Goal: Transaction & Acquisition: Purchase product/service

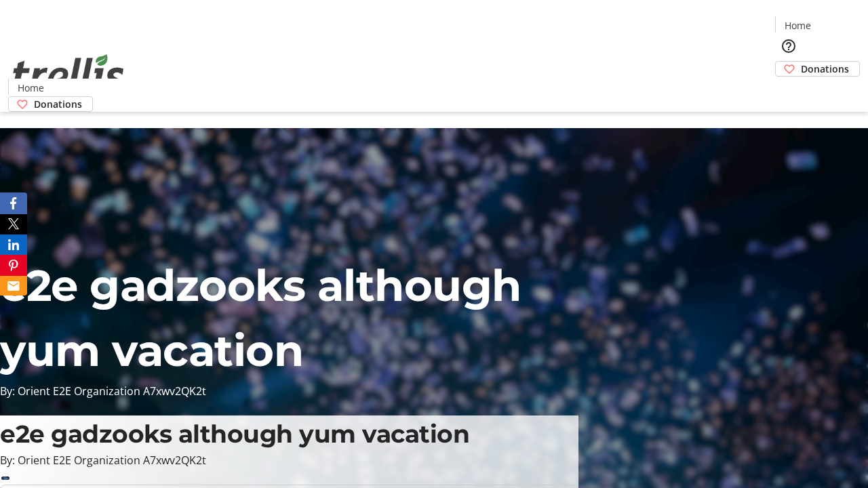
click at [801, 62] on span "Donations" at bounding box center [825, 69] width 48 height 14
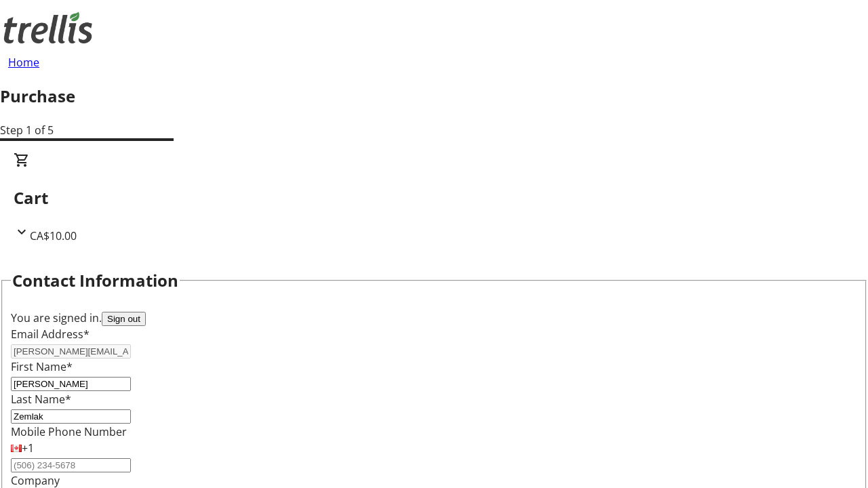
select select "BC"
select select "CA"
type input "Kelowna"
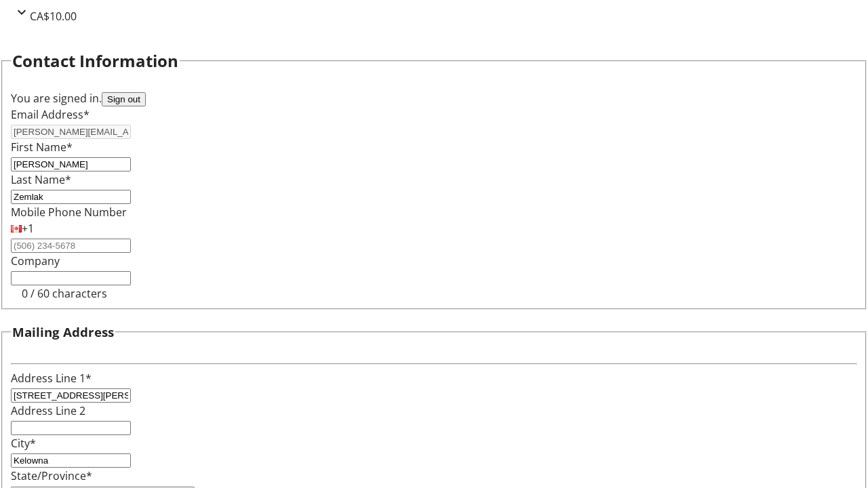
type input "V1Y 0C2"
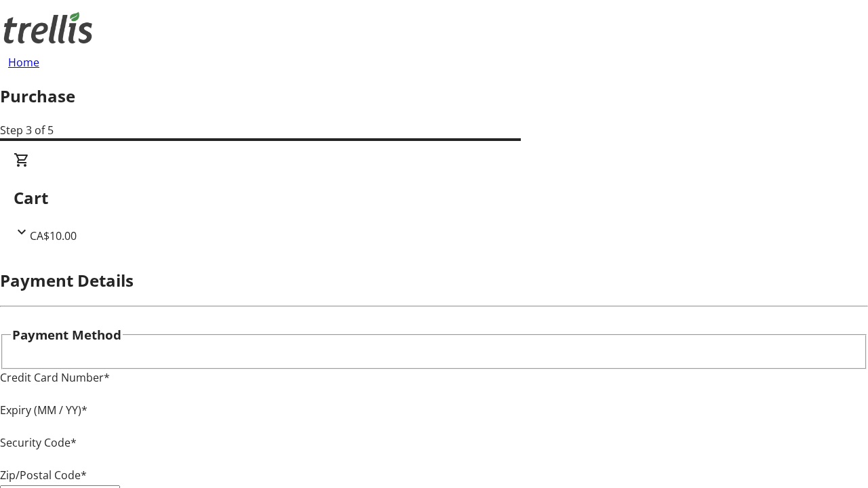
type input "V1Y 0C2"
